Goal: Communication & Community: Answer question/provide support

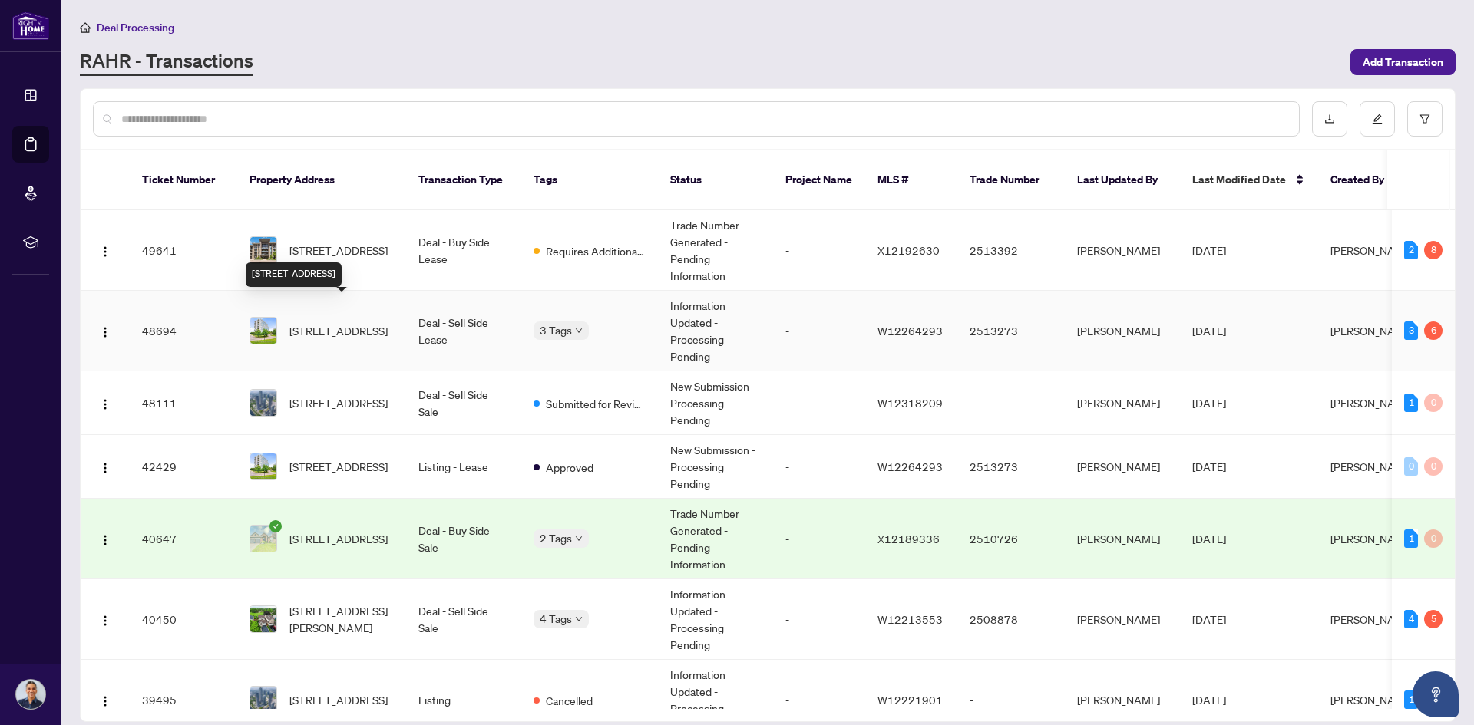
click at [335, 322] on span "[STREET_ADDRESS]" at bounding box center [338, 330] width 98 height 17
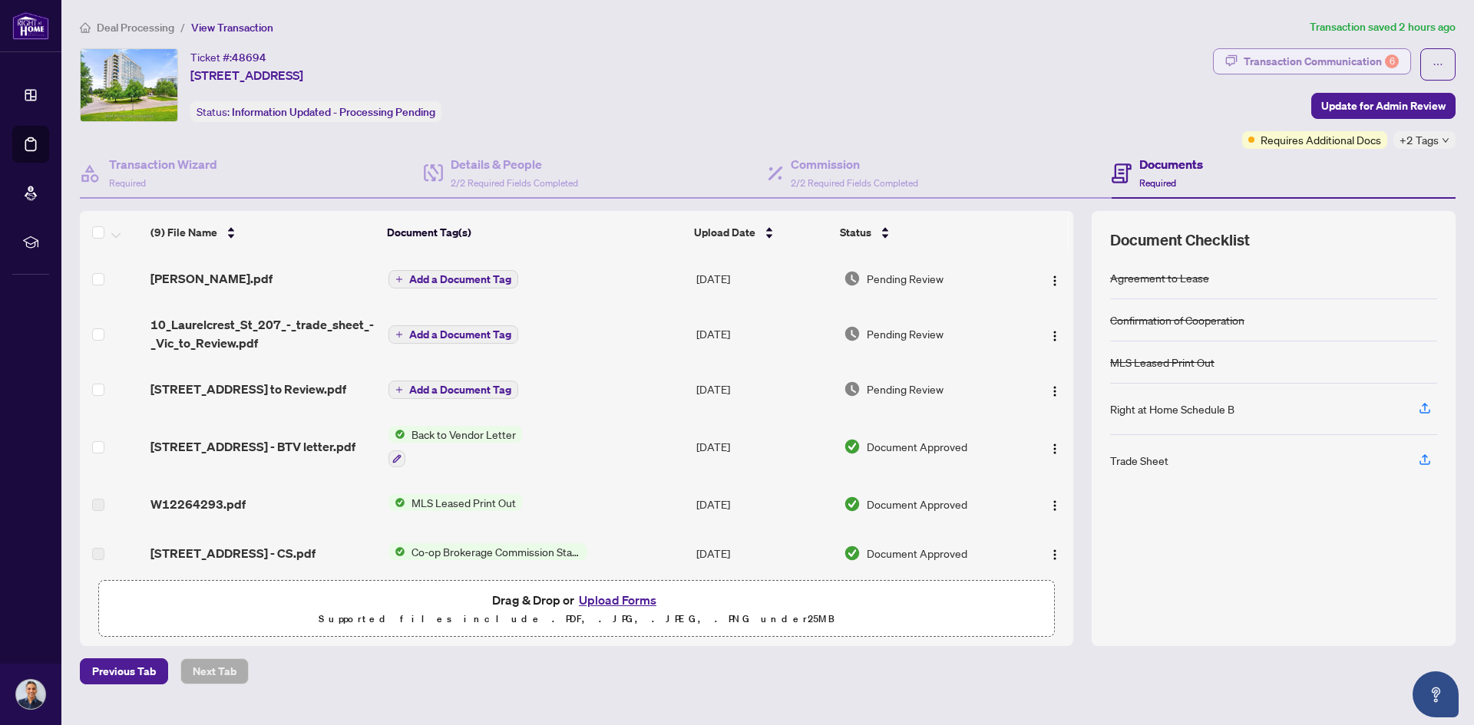
click at [1306, 61] on div "Transaction Communication 6" at bounding box center [1320, 61] width 155 height 25
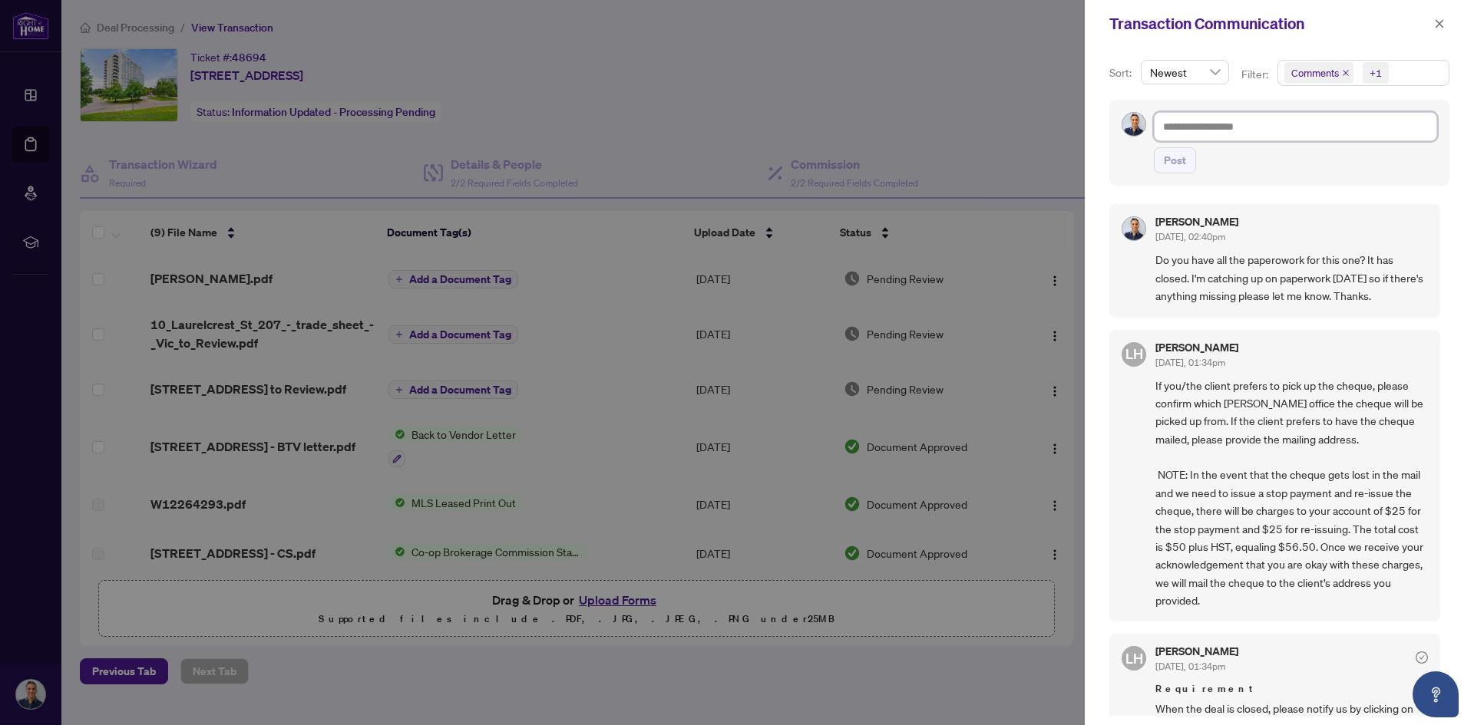
click at [1284, 138] on textarea at bounding box center [1295, 126] width 283 height 29
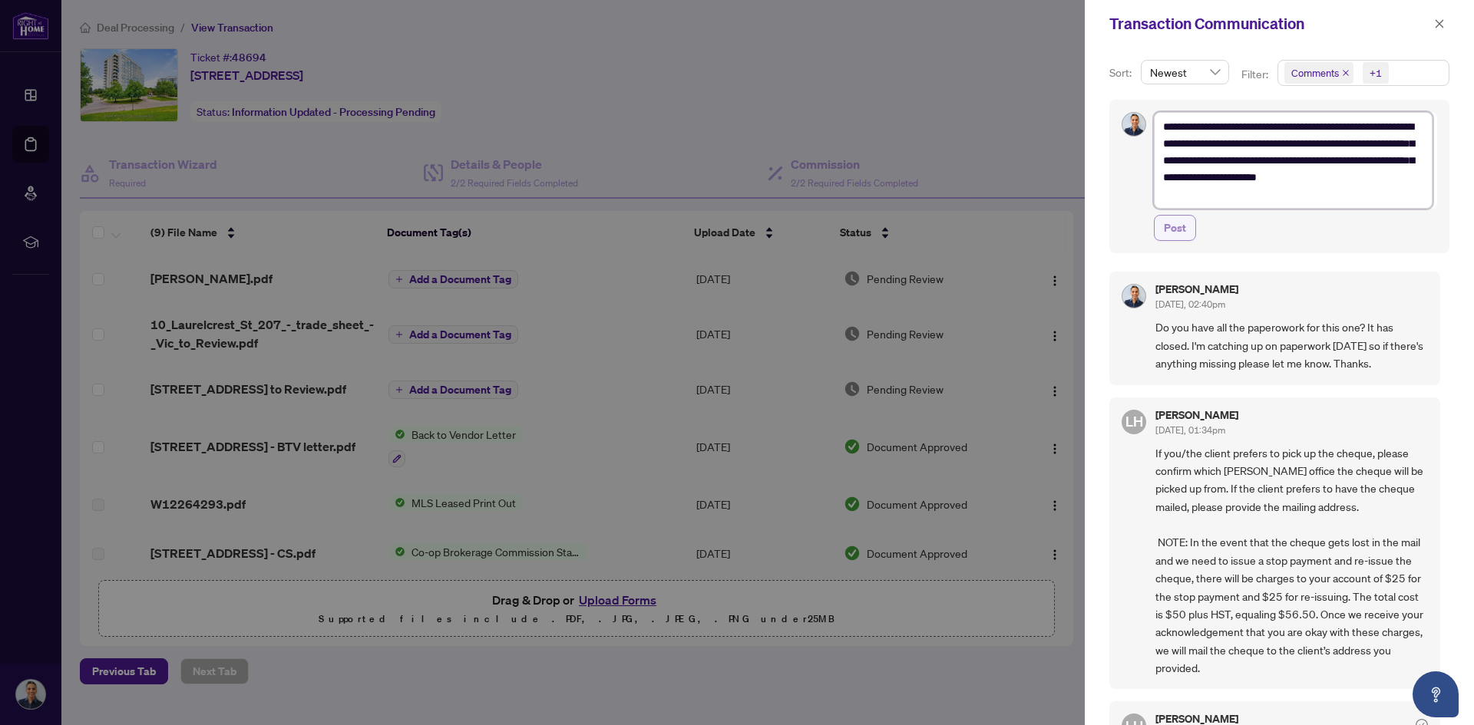
type textarea "**********"
click at [1173, 233] on span "Post" at bounding box center [1175, 228] width 22 height 25
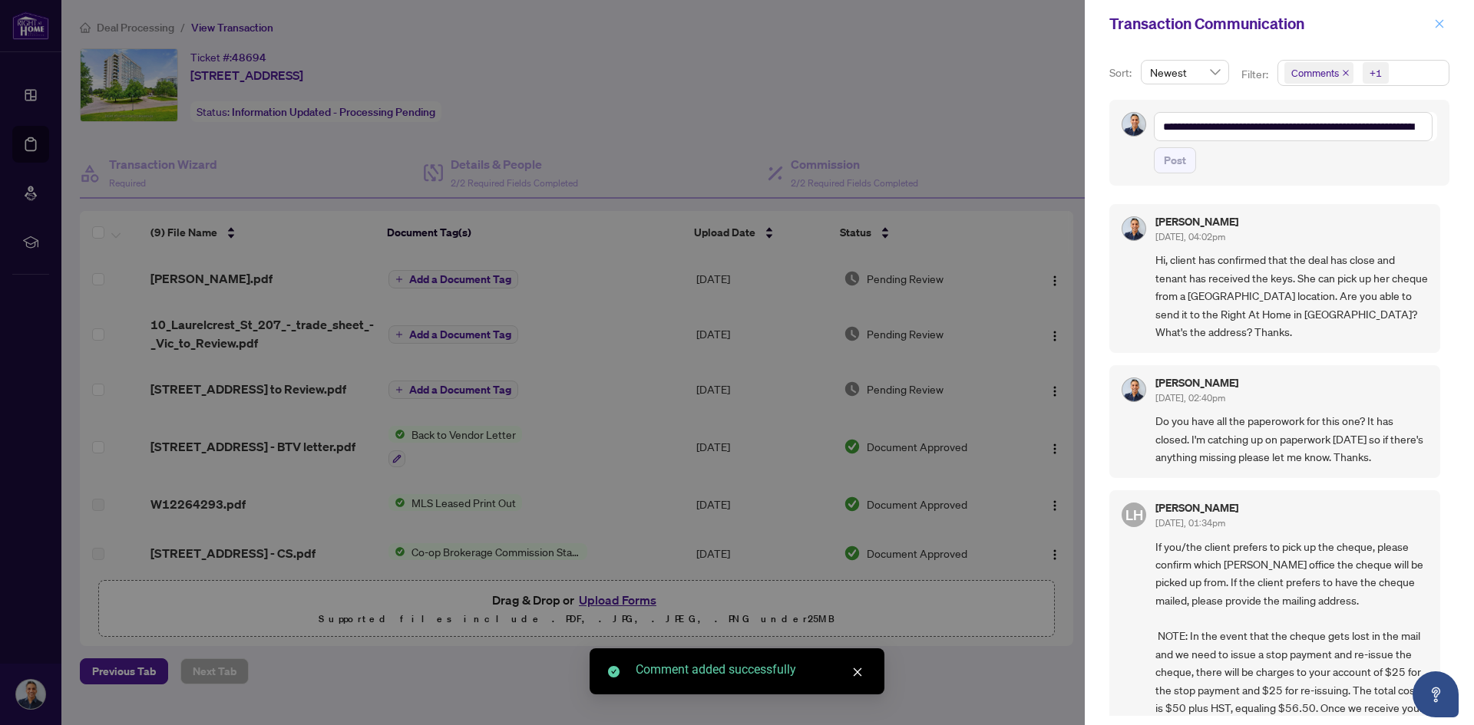
click at [1440, 23] on icon "close" at bounding box center [1439, 23] width 8 height 8
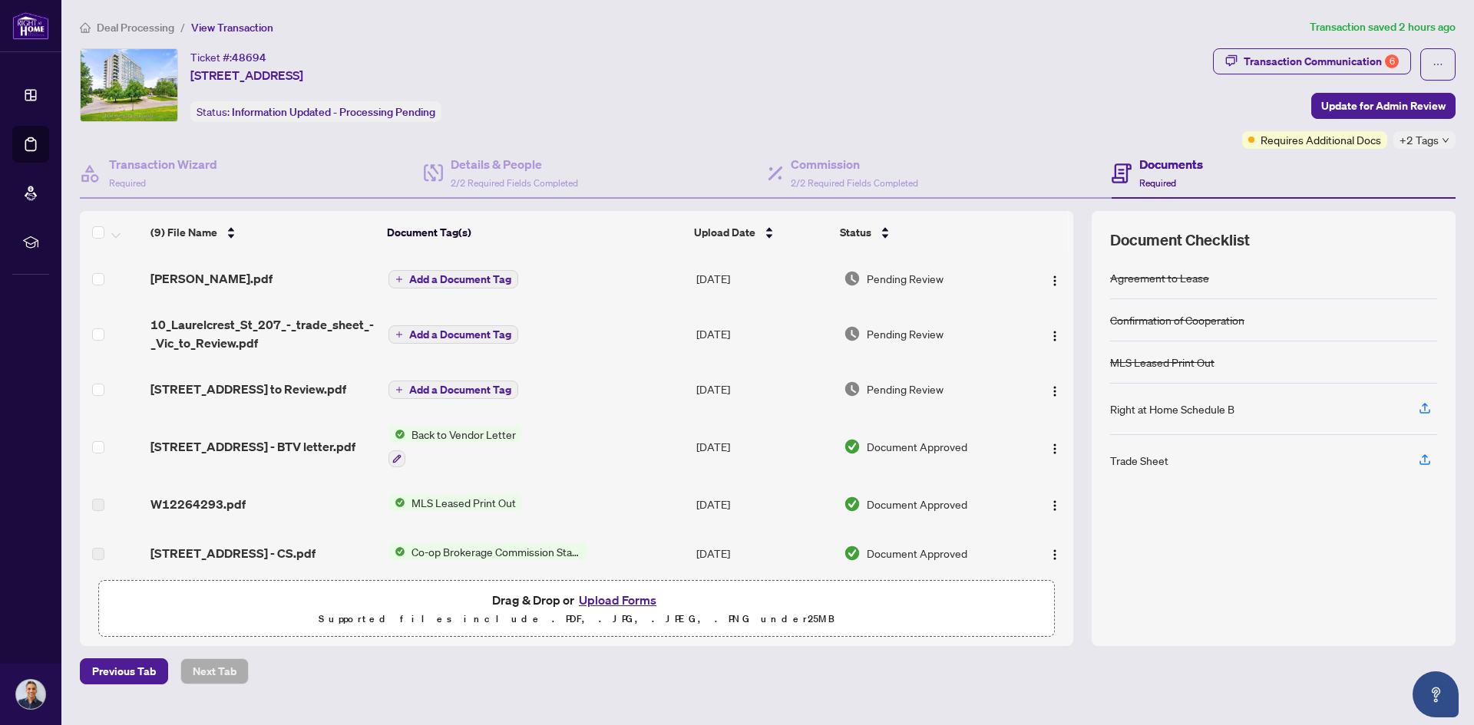
click at [989, 78] on div "Ticket #: 48694 [STREET_ADDRESS] Status: Information Updated - Processing Pendi…" at bounding box center [643, 85] width 1127 height 74
